Goal: Check status

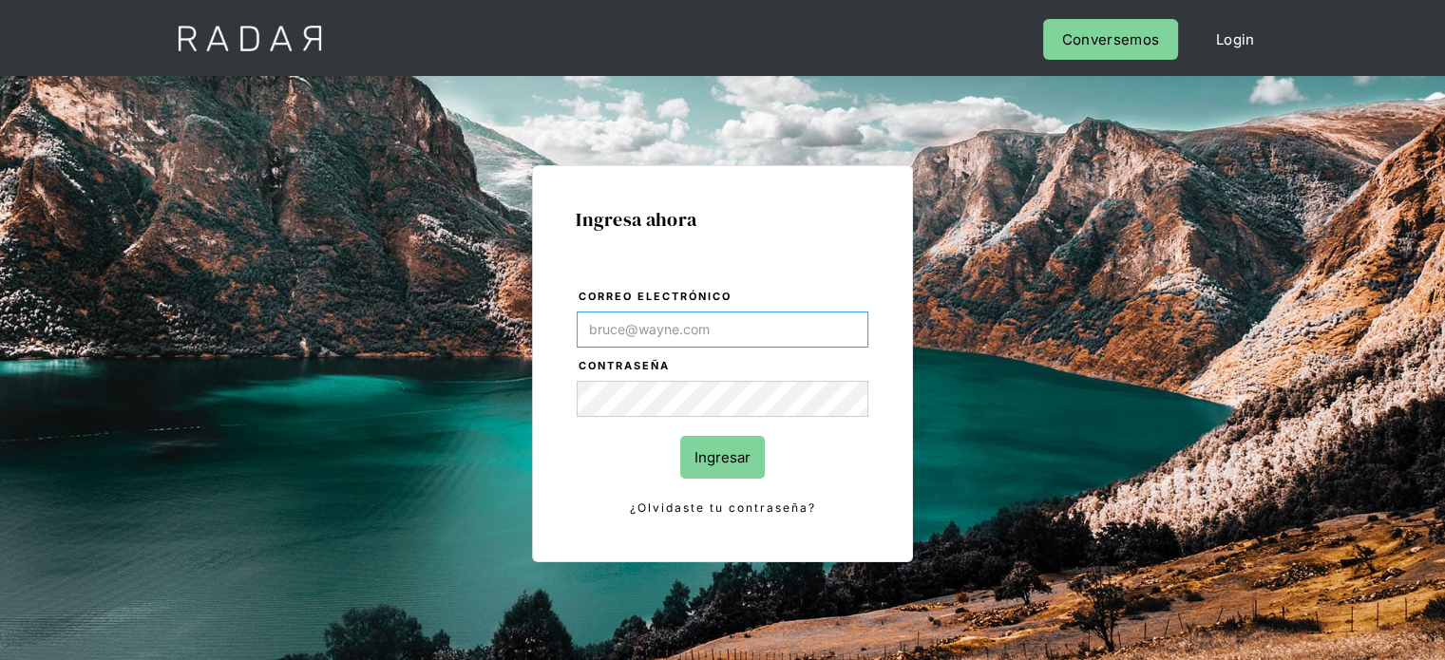
type input "[EMAIL_ADDRESS][DOMAIN_NAME]"
click at [707, 463] on input "Ingresar" at bounding box center [722, 457] width 85 height 43
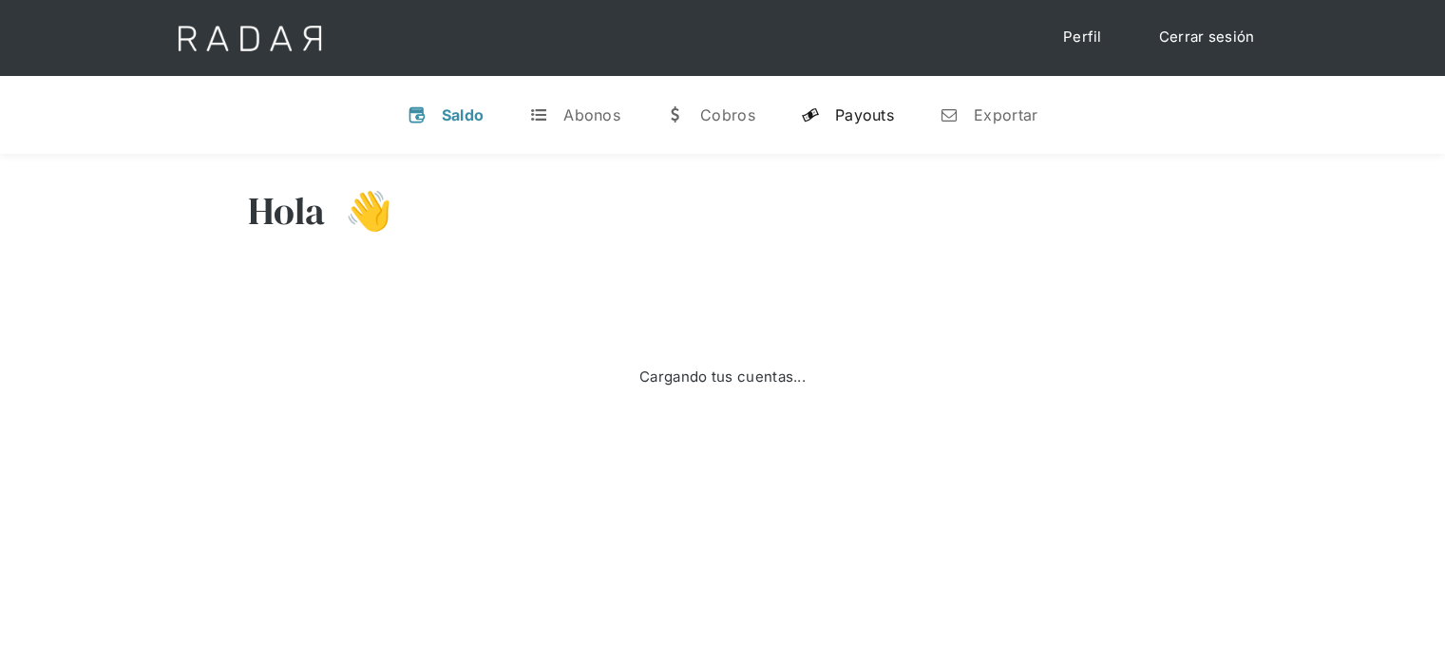
click at [886, 112] on div "Payouts" at bounding box center [864, 114] width 59 height 19
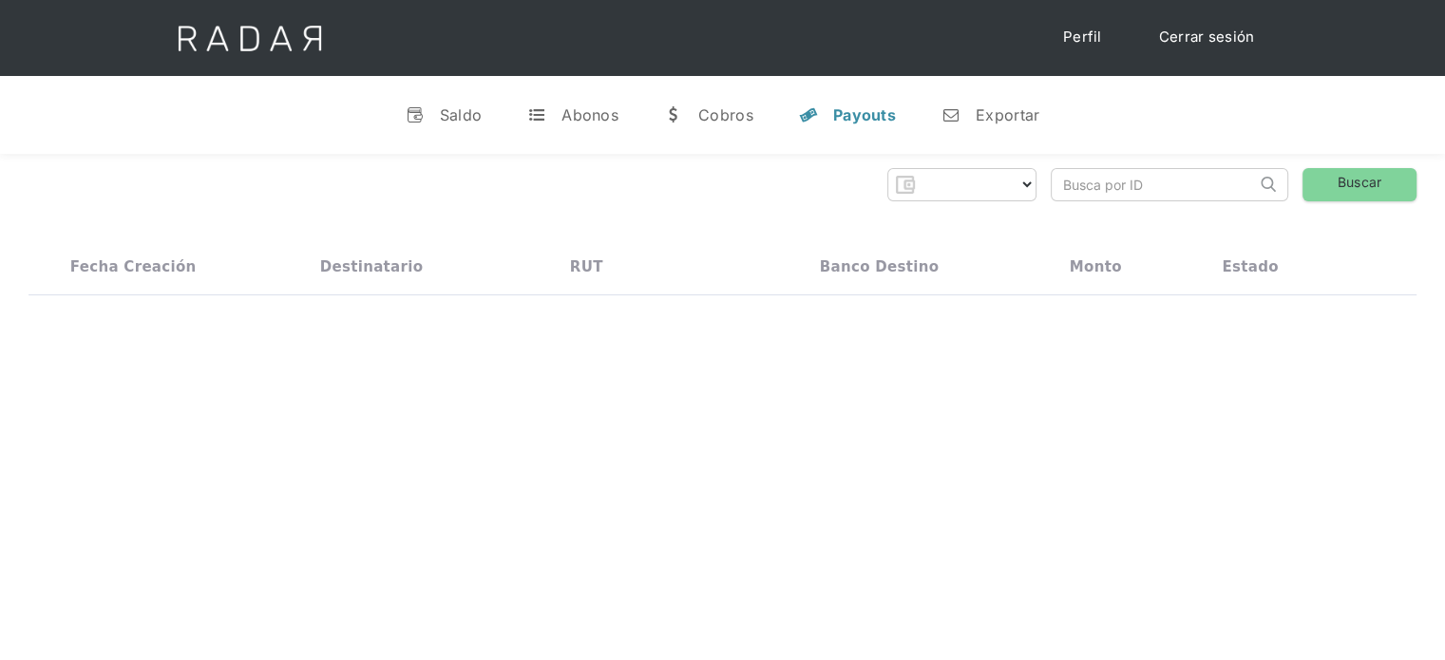
click at [1195, 181] on input "search" at bounding box center [1154, 184] width 204 height 31
select select "remitee"
drag, startPoint x: 1192, startPoint y: 184, endPoint x: 1123, endPoint y: 188, distance: 69.5
click at [1123, 188] on input "id_client_7841863" at bounding box center [1154, 184] width 204 height 31
paste input "9894399"
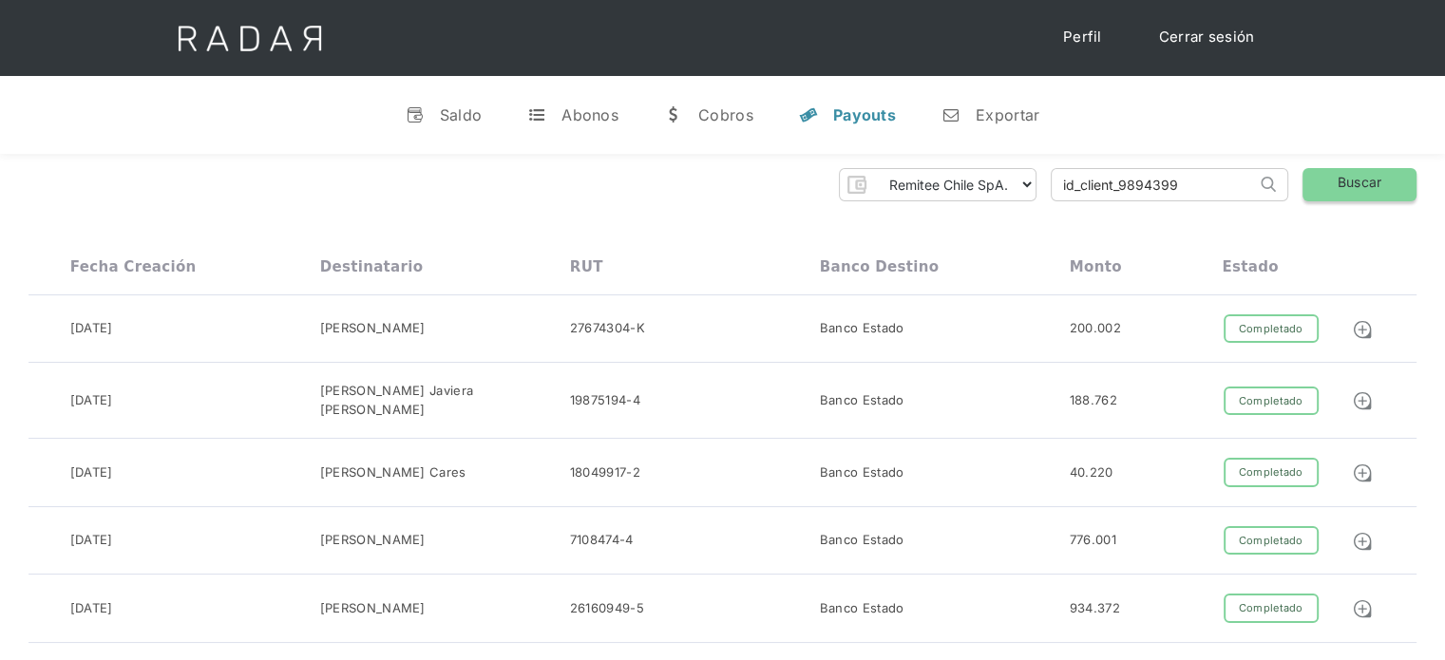
type input "id_client_9894399"
click at [1330, 187] on link "Buscar" at bounding box center [1360, 184] width 114 height 33
